Goal: Transaction & Acquisition: Purchase product/service

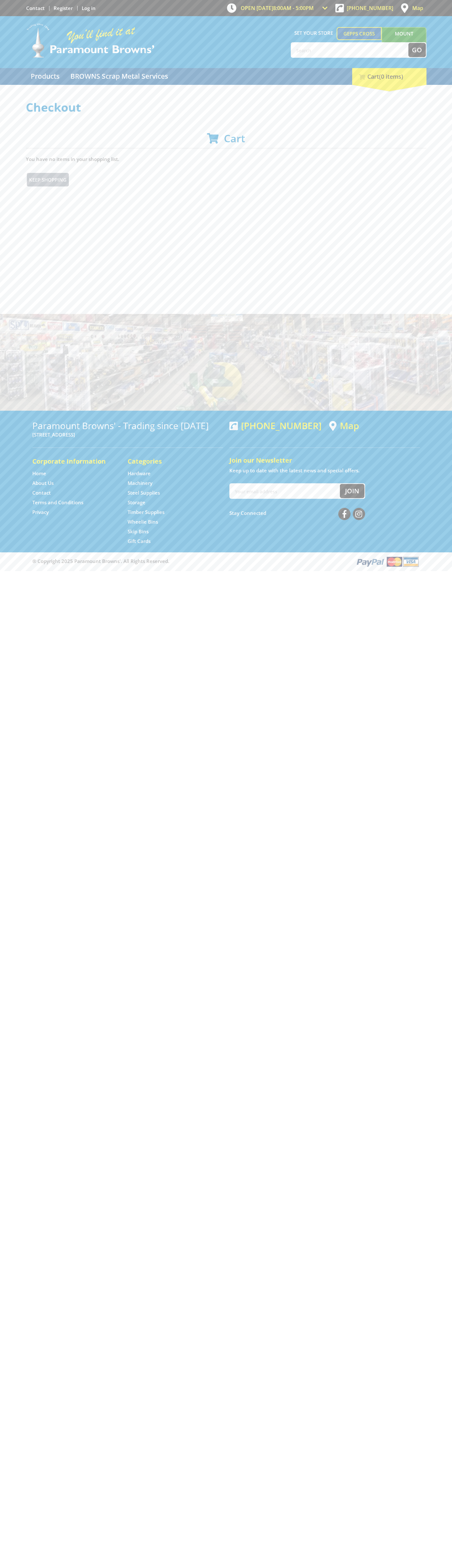
click at [62, 5] on link "Register" at bounding box center [63, 8] width 19 height 7
click at [423, 208] on div "Checkout Cart You have no items in your shopping list. Keep Shopping" at bounding box center [225, 198] width 400 height 194
click at [66, 571] on html "Skip to Content Skip to Navigation OPEN TODAY 8:00am - 5:00pm Trading Hours Har…" at bounding box center [226, 285] width 452 height 571
click at [7, 571] on html "Skip to Content Skip to Navigation OPEN TODAY 8:00am - 5:00pm Trading Hours Har…" at bounding box center [226, 285] width 452 height 571
